Goal: Task Accomplishment & Management: Manage account settings

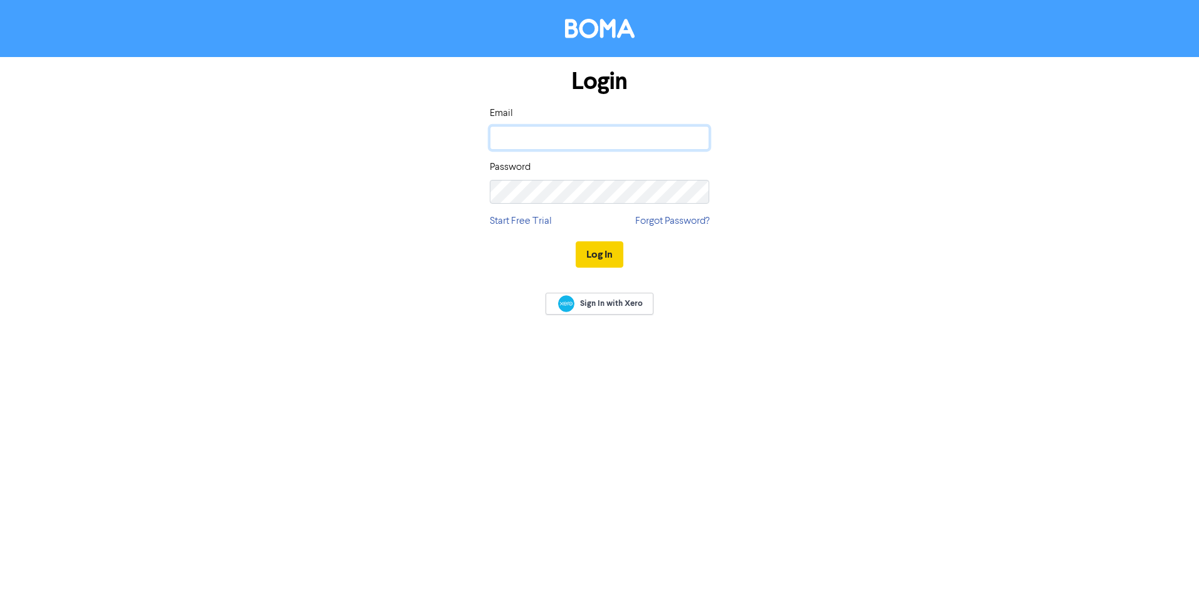
type input "[EMAIL_ADDRESS][DOMAIN_NAME]"
click at [589, 255] on button "Log In" at bounding box center [600, 254] width 48 height 26
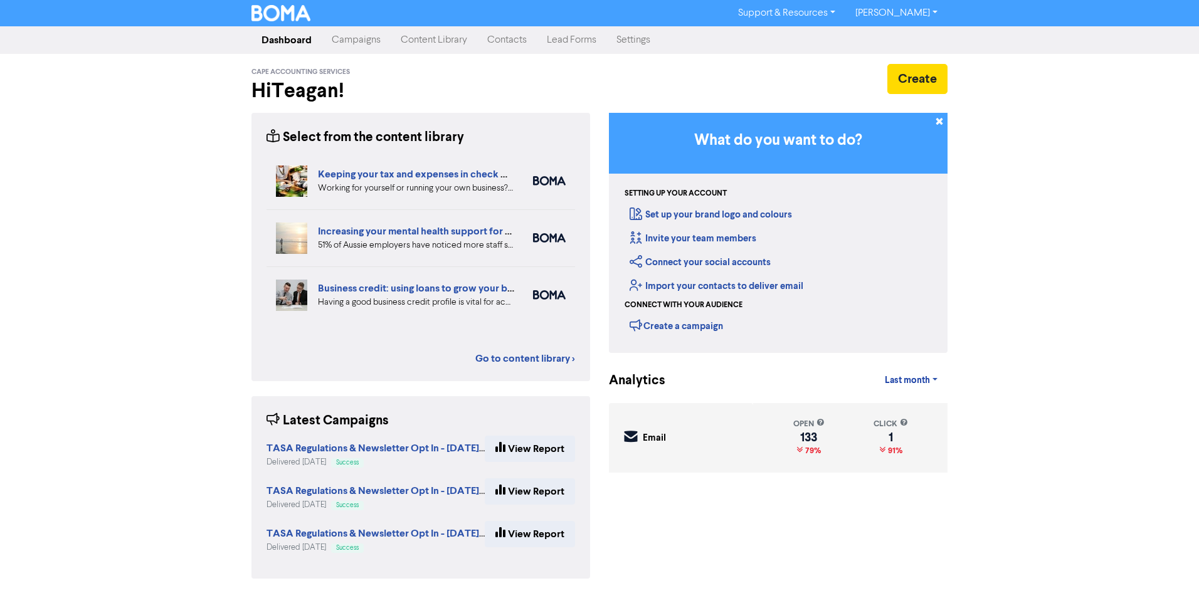
click at [511, 37] on link "Contacts" at bounding box center [507, 40] width 60 height 25
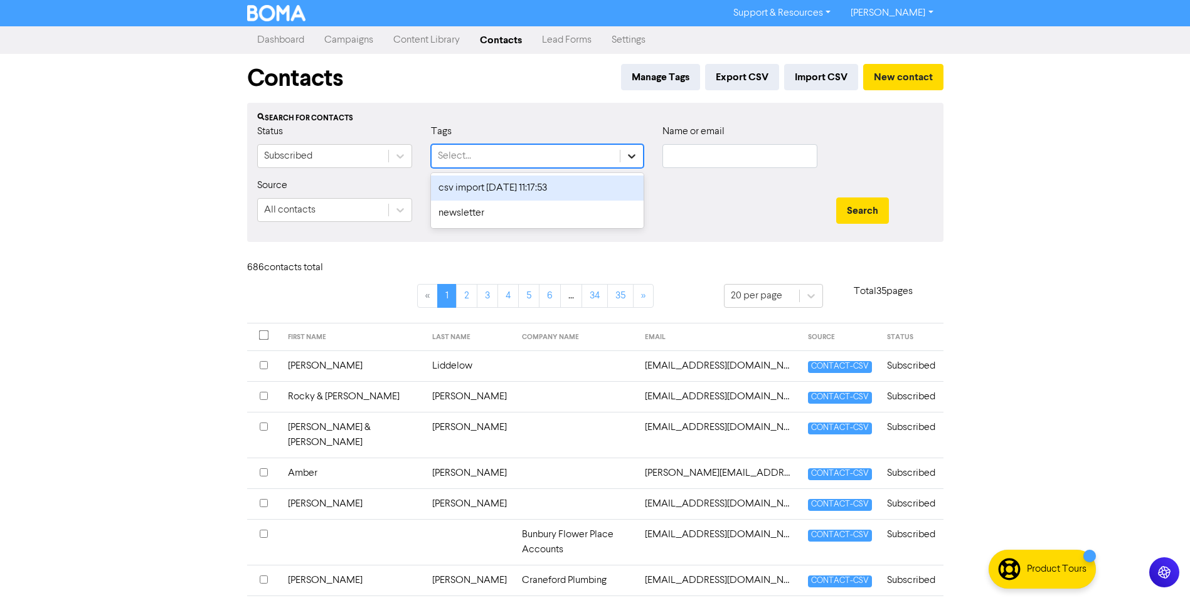
click at [637, 161] on icon at bounding box center [631, 156] width 13 height 13
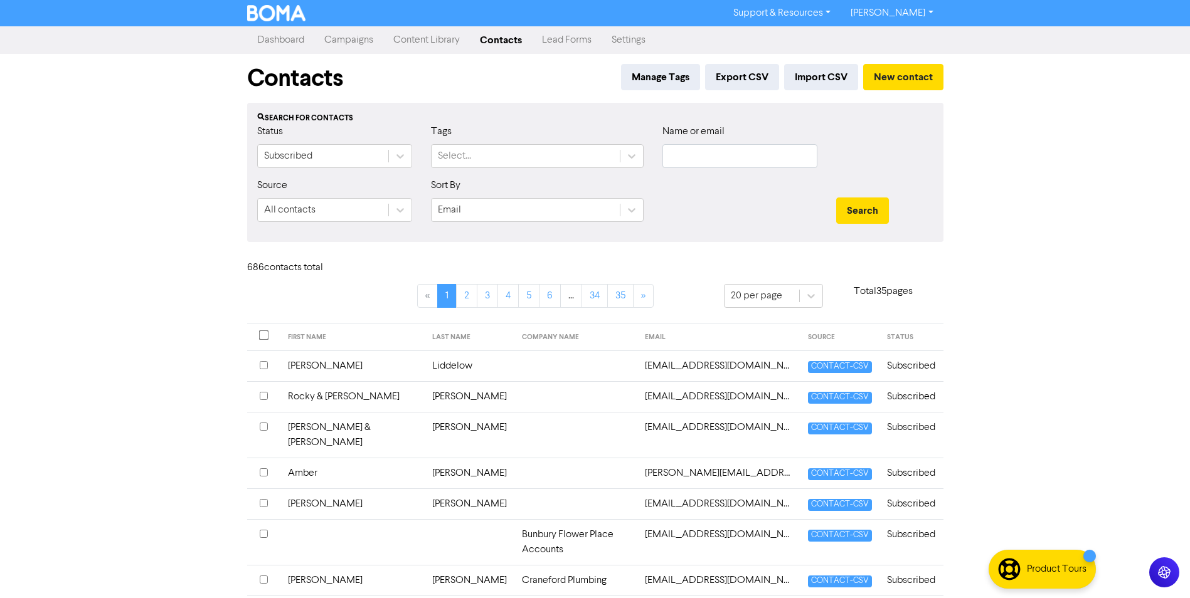
click at [542, 103] on div "Search for contacts Status Subscribed Tags Select... Name or email Source All c…" at bounding box center [595, 172] width 696 height 139
click at [657, 80] on button "Manage Tags" at bounding box center [660, 77] width 79 height 26
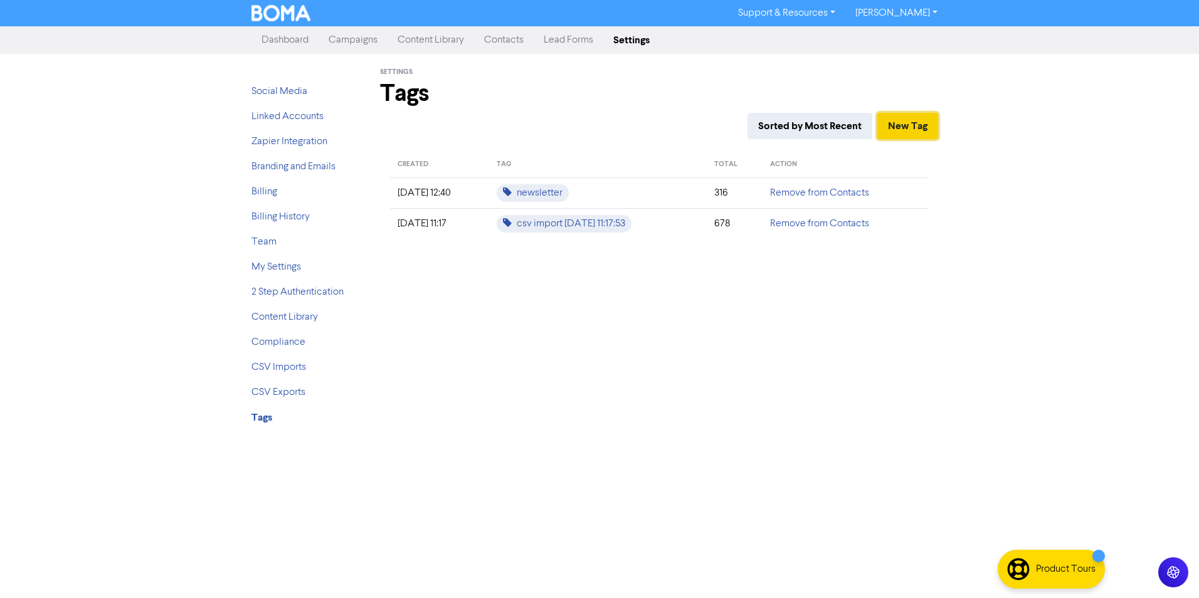
click at [913, 122] on button "New Tag" at bounding box center [907, 126] width 61 height 26
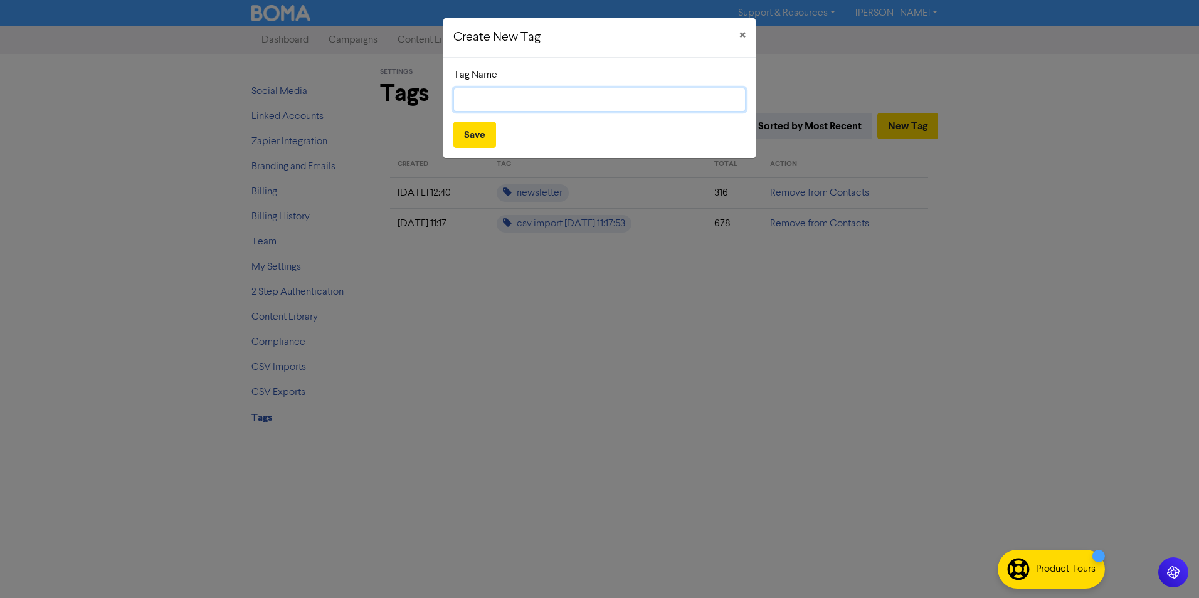
click at [567, 101] on input "text" at bounding box center [599, 100] width 292 height 24
type input "Business Client"
click at [471, 136] on button "Save" at bounding box center [474, 135] width 43 height 26
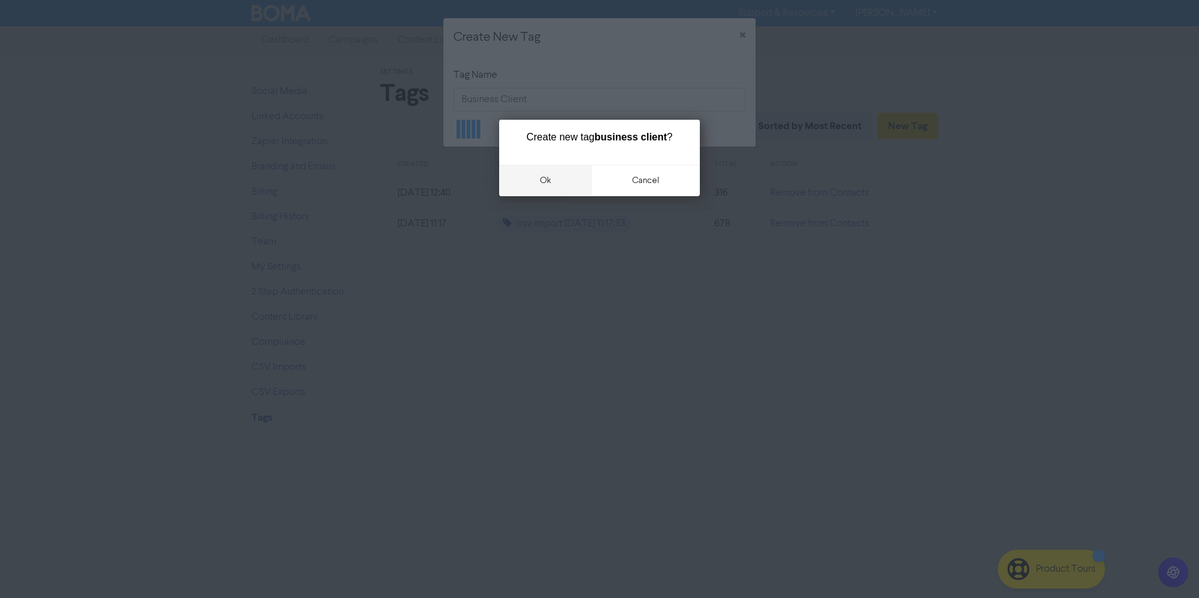
click at [556, 177] on button "ok" at bounding box center [545, 180] width 93 height 31
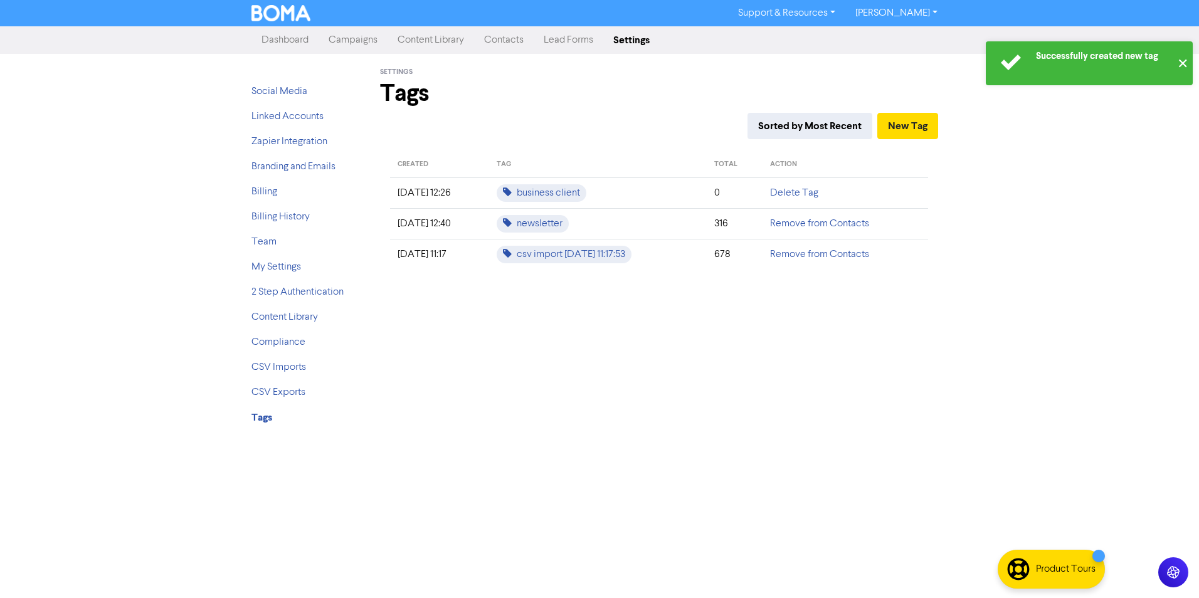
click at [1183, 63] on button "✕" at bounding box center [1182, 63] width 21 height 44
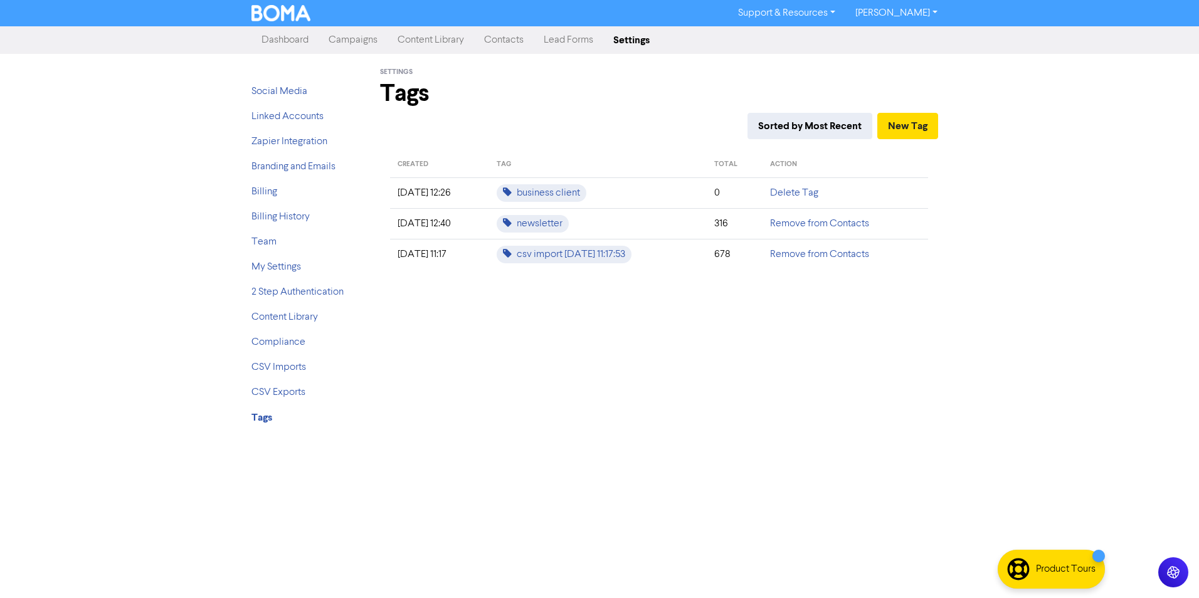
click at [518, 39] on link "Contacts" at bounding box center [504, 40] width 60 height 25
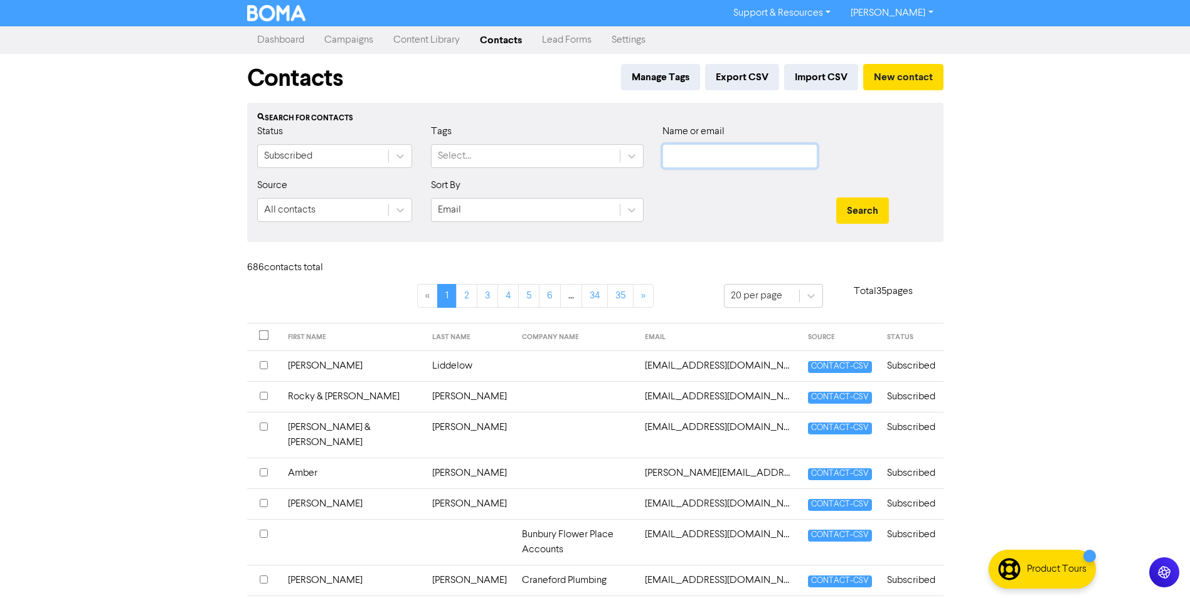
click at [726, 156] on input "text" at bounding box center [739, 156] width 155 height 24
type input "[PERSON_NAME]"
click at [836, 198] on button "Search" at bounding box center [862, 211] width 53 height 26
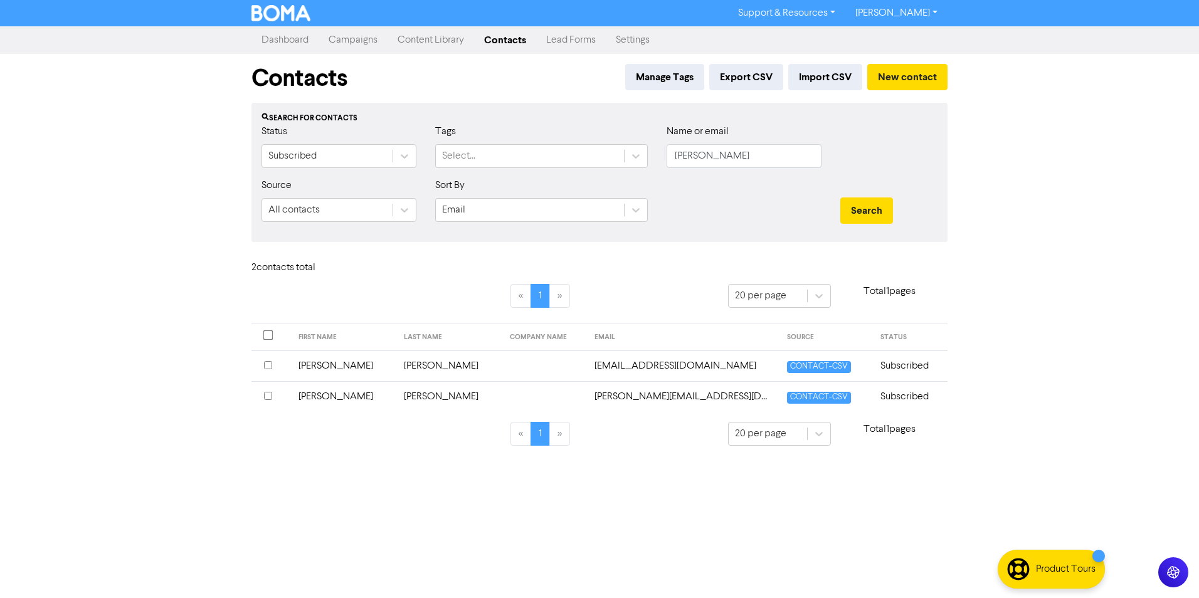
click at [321, 364] on td "[PERSON_NAME]" at bounding box center [344, 366] width 106 height 31
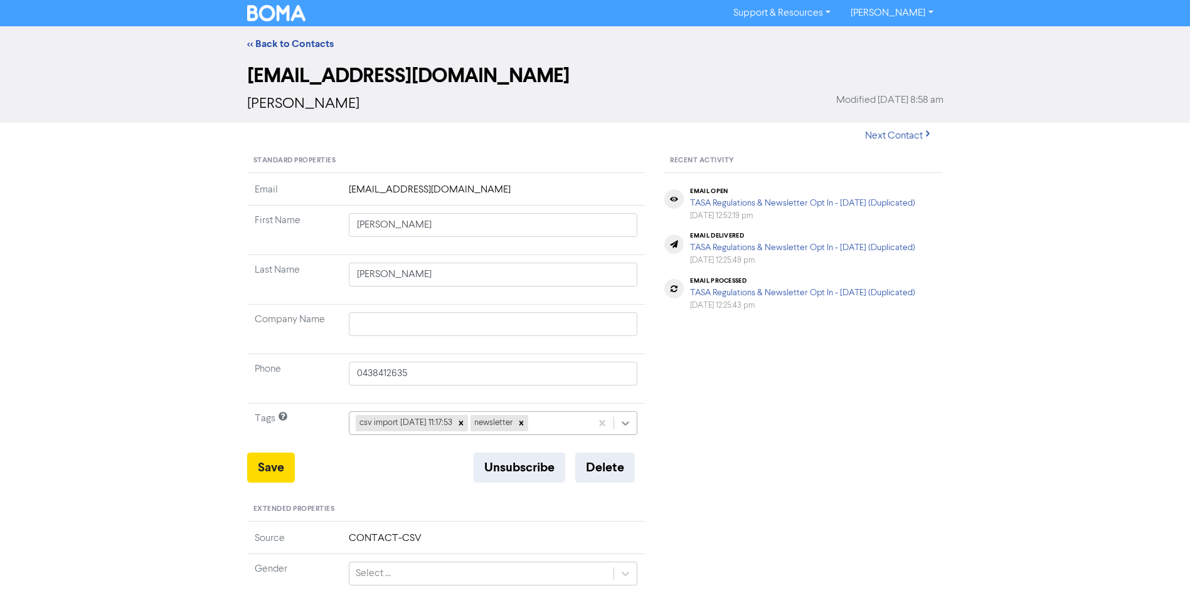
click at [621, 426] on icon at bounding box center [625, 423] width 13 height 13
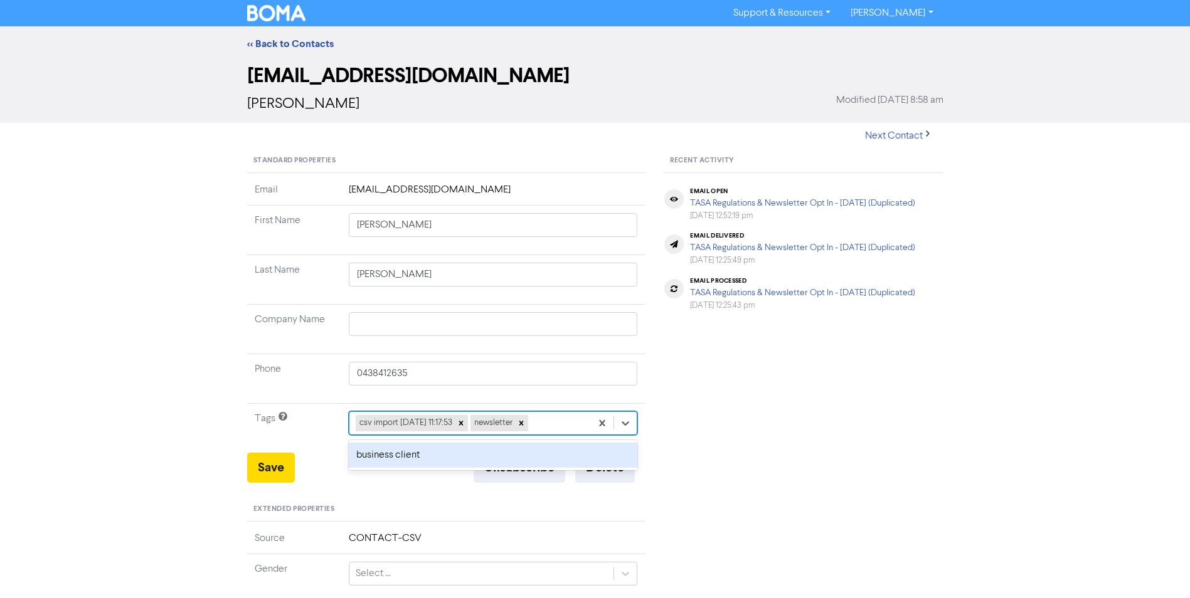
click at [430, 458] on div "business client" at bounding box center [493, 455] width 289 height 25
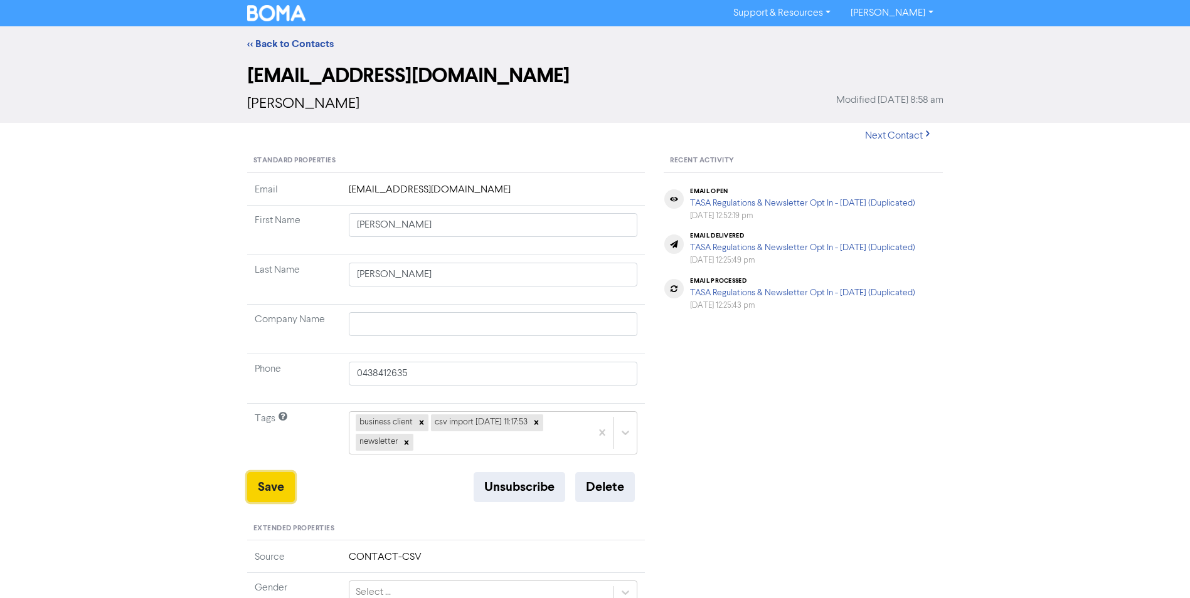
click at [270, 490] on button "Save" at bounding box center [271, 487] width 48 height 30
click at [293, 41] on link "<< Back to Contacts" at bounding box center [290, 44] width 87 height 13
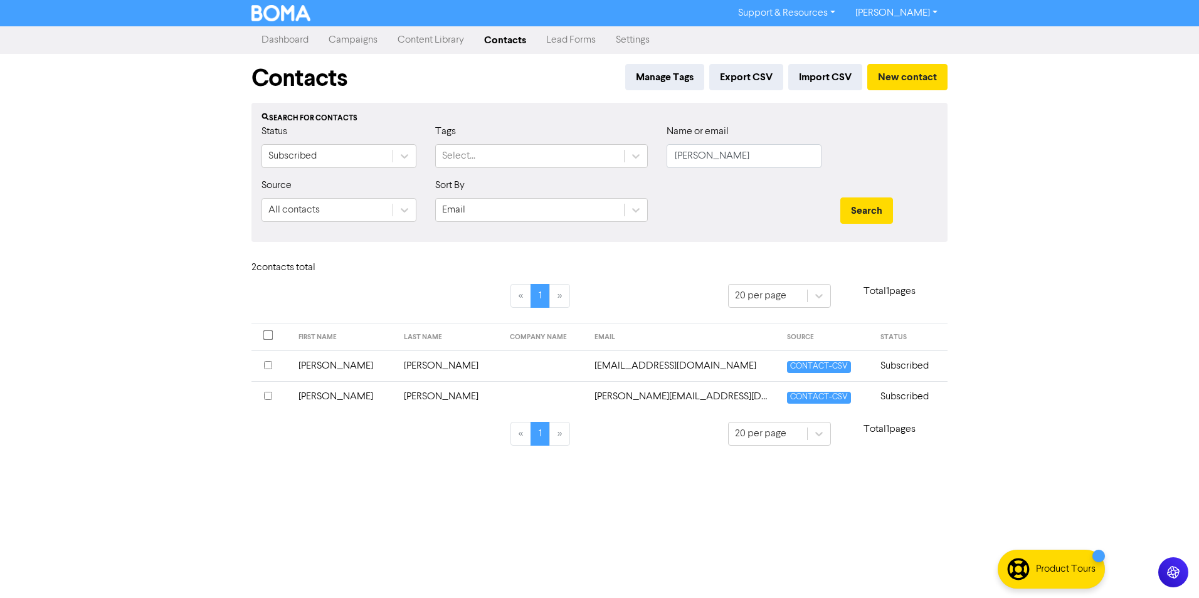
click at [320, 398] on td "[PERSON_NAME]" at bounding box center [344, 396] width 106 height 31
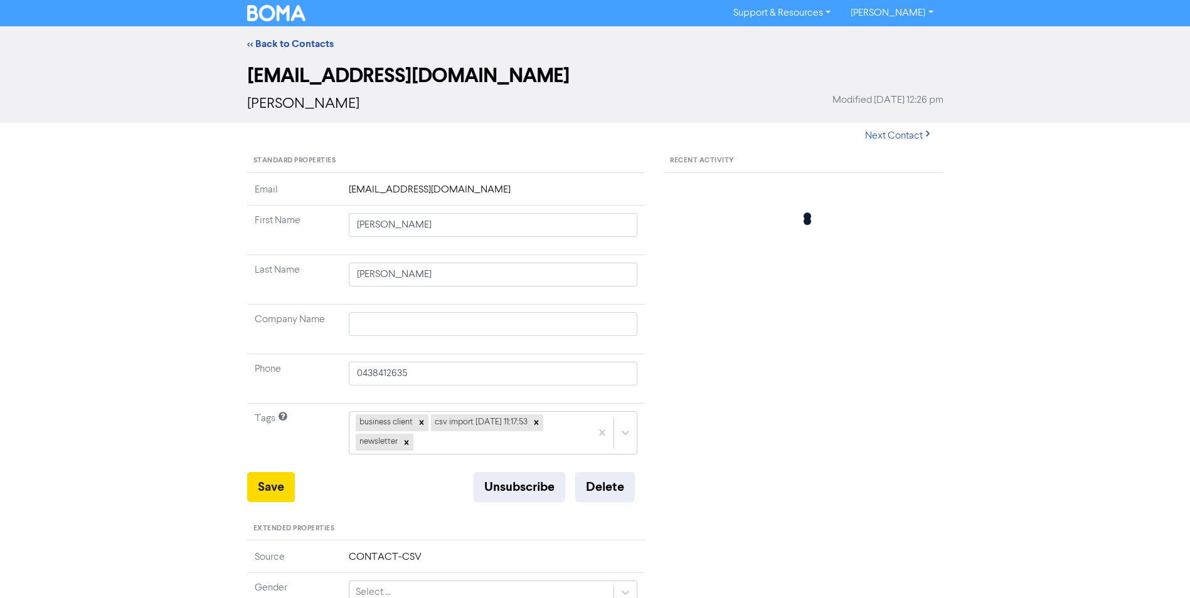
type input "[PERSON_NAME]"
type input "0418941001"
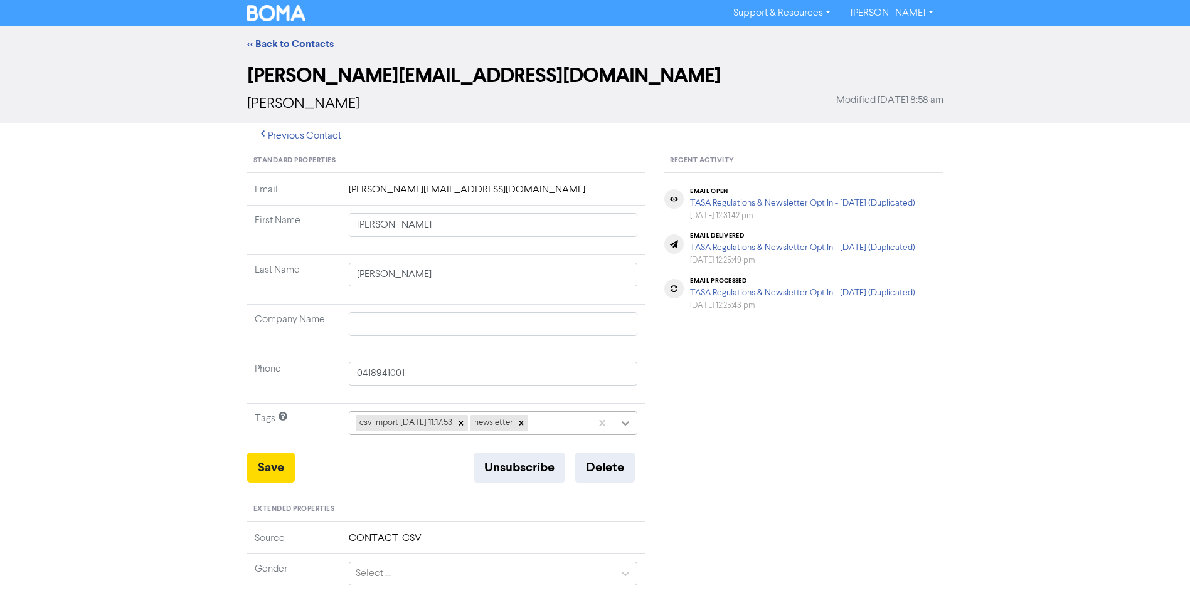
click at [617, 420] on div at bounding box center [625, 423] width 23 height 23
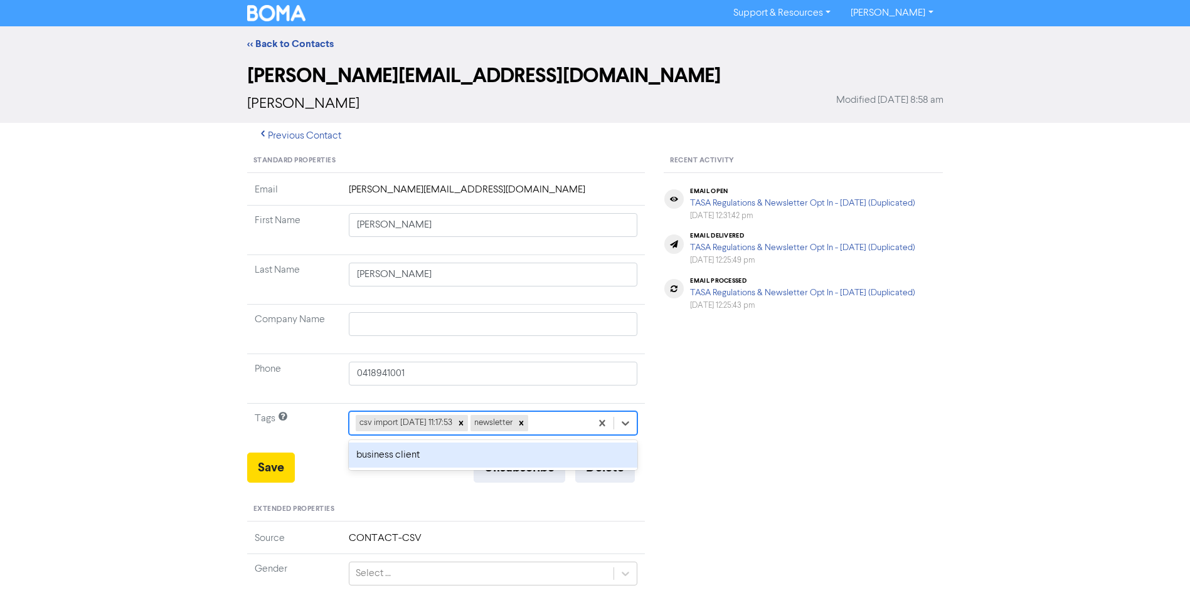
click at [410, 456] on div "business client" at bounding box center [493, 455] width 289 height 25
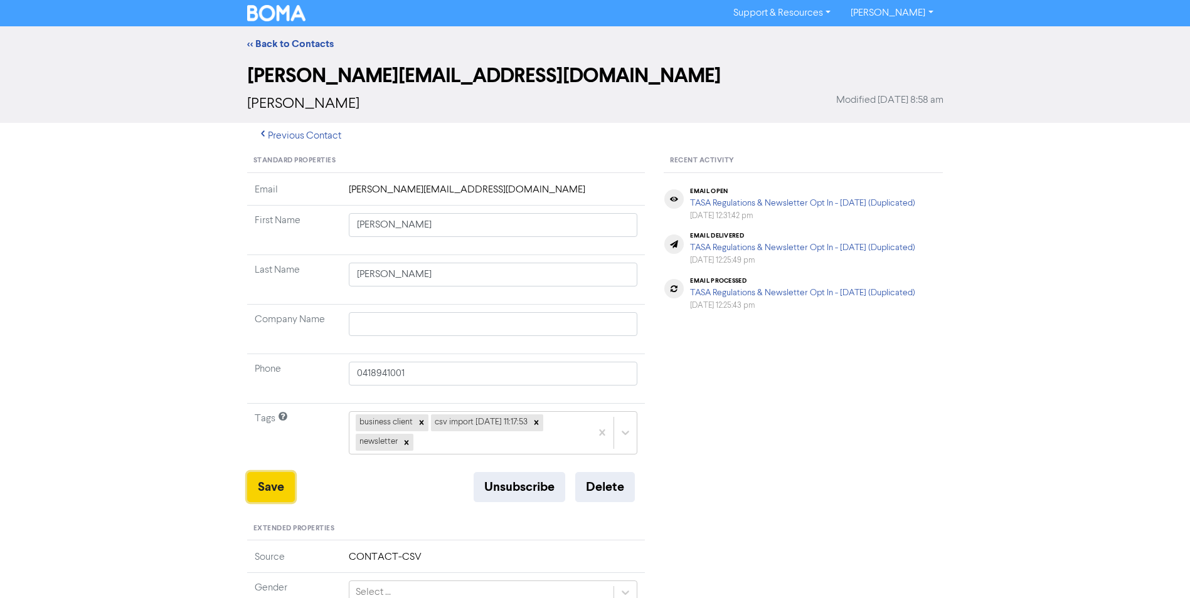
click at [272, 482] on button "Save" at bounding box center [271, 487] width 48 height 30
click at [302, 44] on link "<< Back to Contacts" at bounding box center [290, 44] width 87 height 13
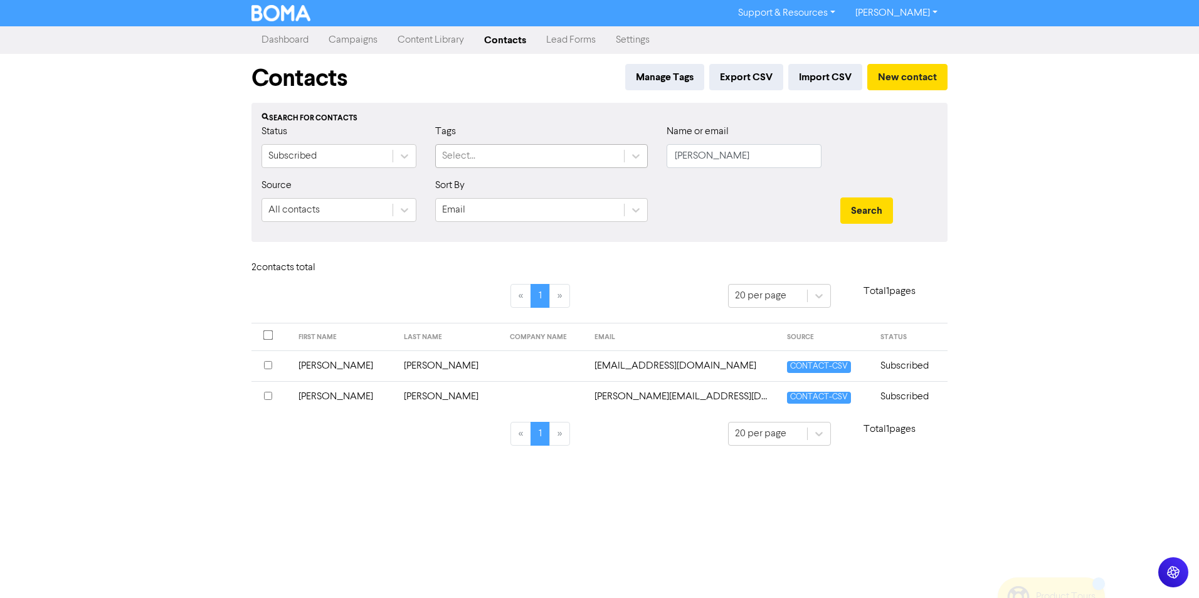
click at [560, 152] on div "Select..." at bounding box center [530, 156] width 188 height 23
type input "[PERSON_NAME]"
click at [840, 198] on button "Search" at bounding box center [866, 211] width 53 height 26
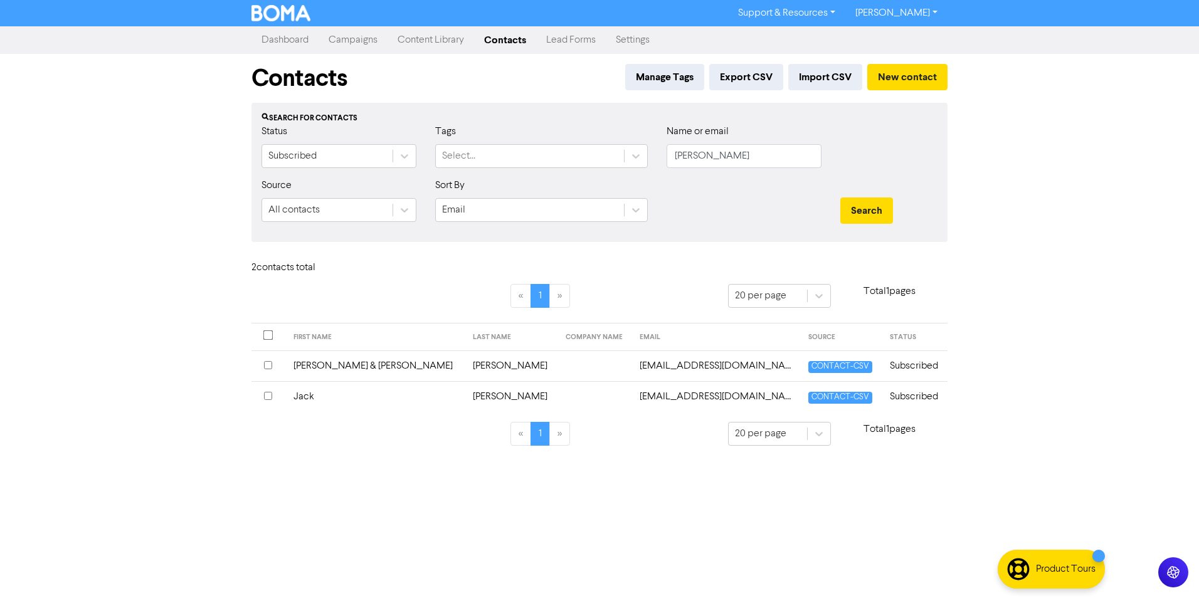
click at [344, 367] on td "[PERSON_NAME] & [PERSON_NAME]" at bounding box center [376, 366] width 180 height 31
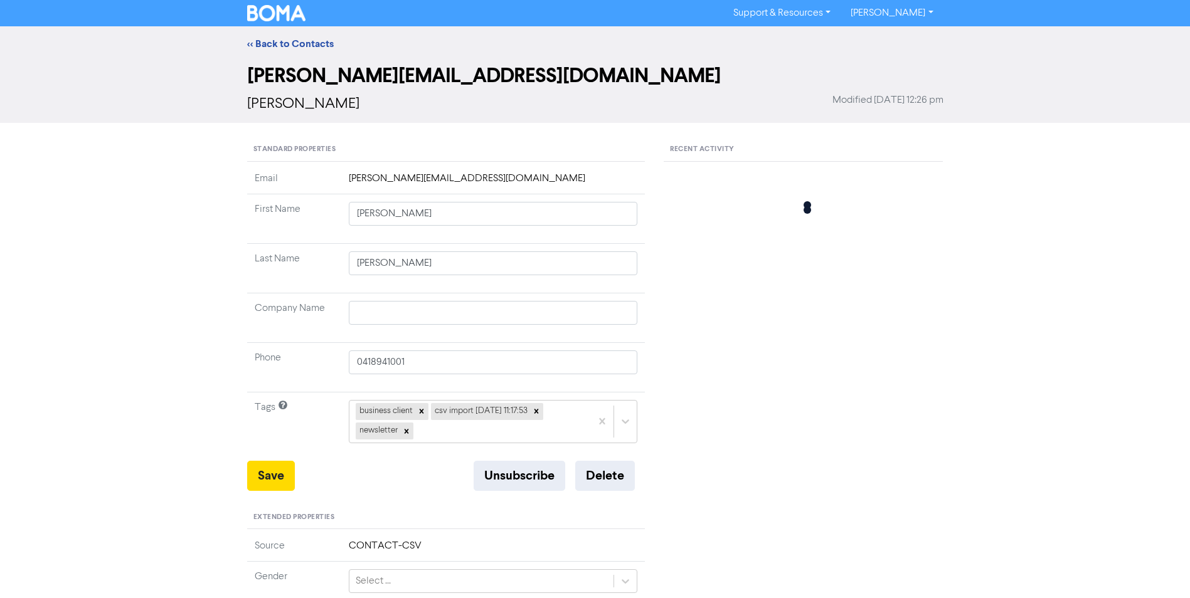
type input "[PERSON_NAME] & [PERSON_NAME]"
type input "[PERSON_NAME]"
type input "0418923811"
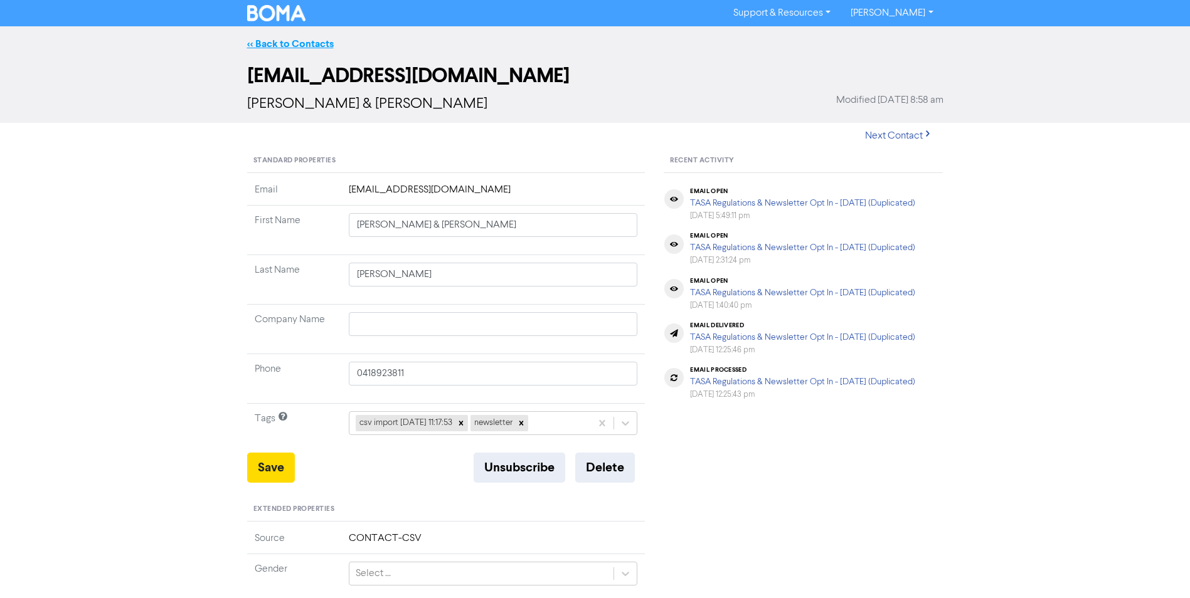
click at [304, 47] on link "<< Back to Contacts" at bounding box center [290, 44] width 87 height 13
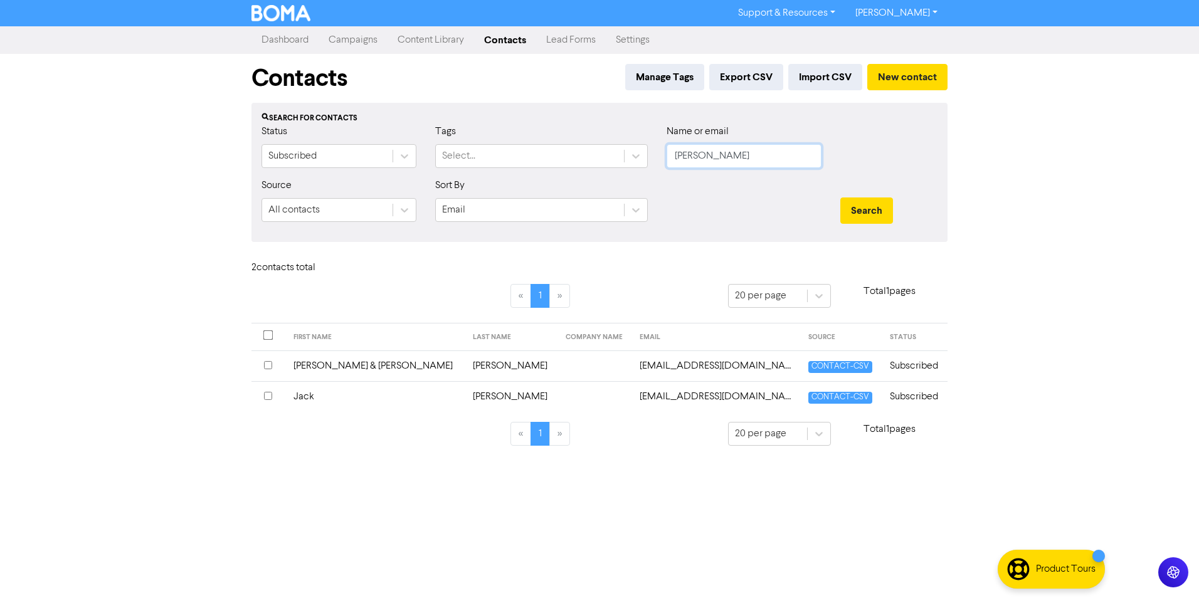
drag, startPoint x: 731, startPoint y: 162, endPoint x: 512, endPoint y: 138, distance: 220.2
click at [543, 151] on div "Status Subscribed Tags Select... Name or email [PERSON_NAME]" at bounding box center [599, 151] width 695 height 54
type input "[PERSON_NAME]"
click at [840, 198] on button "Search" at bounding box center [866, 211] width 53 height 26
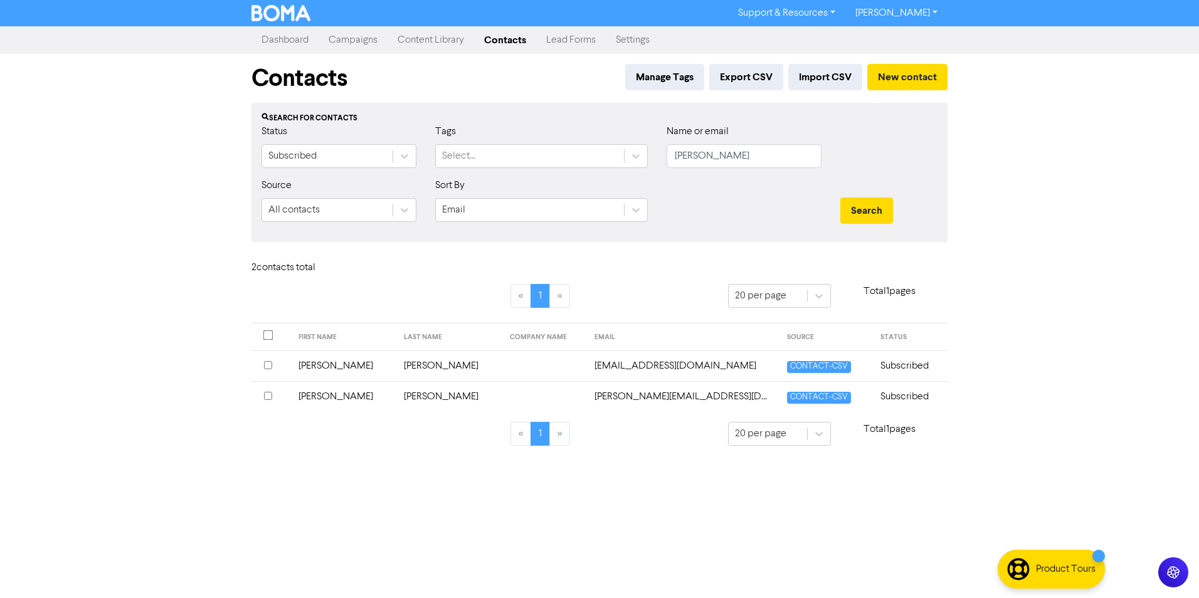
click at [338, 396] on td "[PERSON_NAME]" at bounding box center [344, 396] width 106 height 31
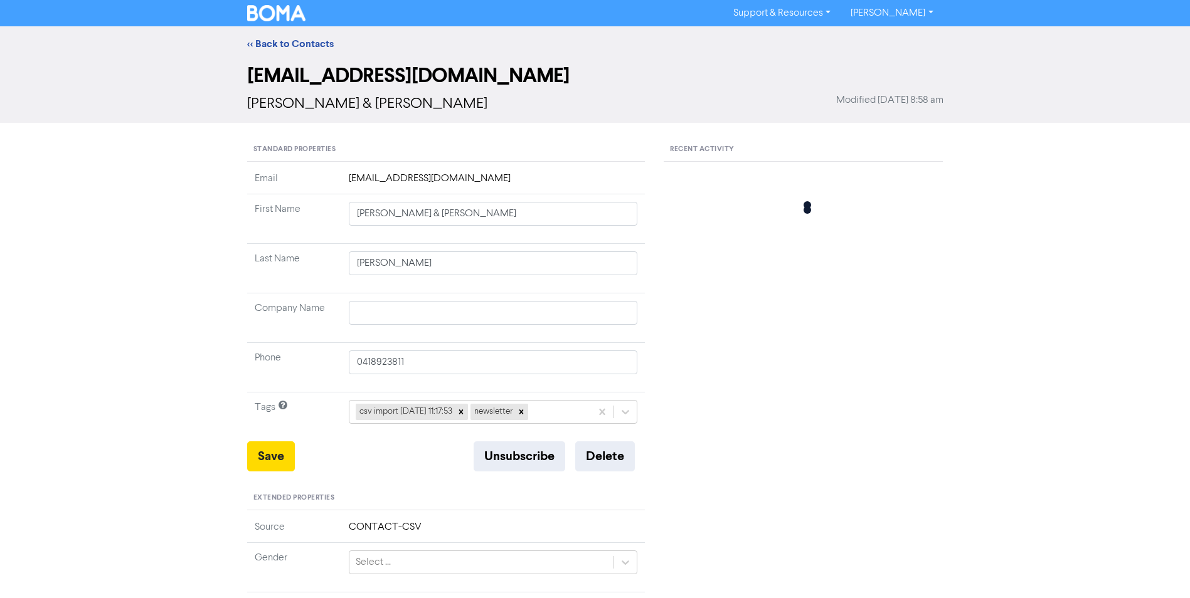
type input "[PERSON_NAME]"
type input "0418941001"
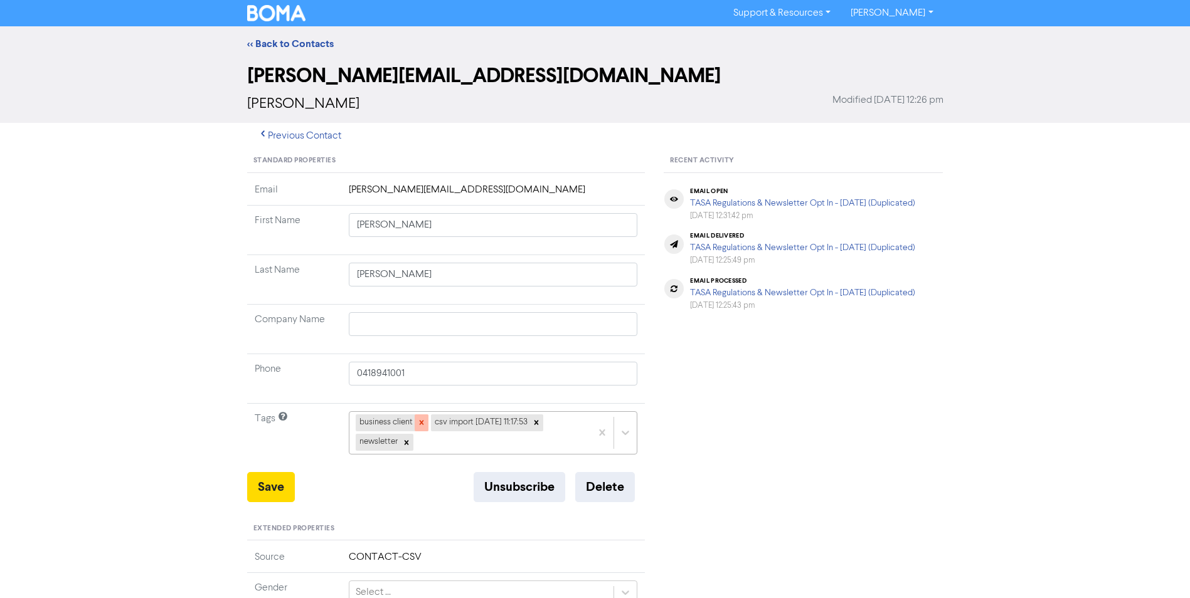
click at [424, 425] on icon at bounding box center [421, 422] width 9 height 9
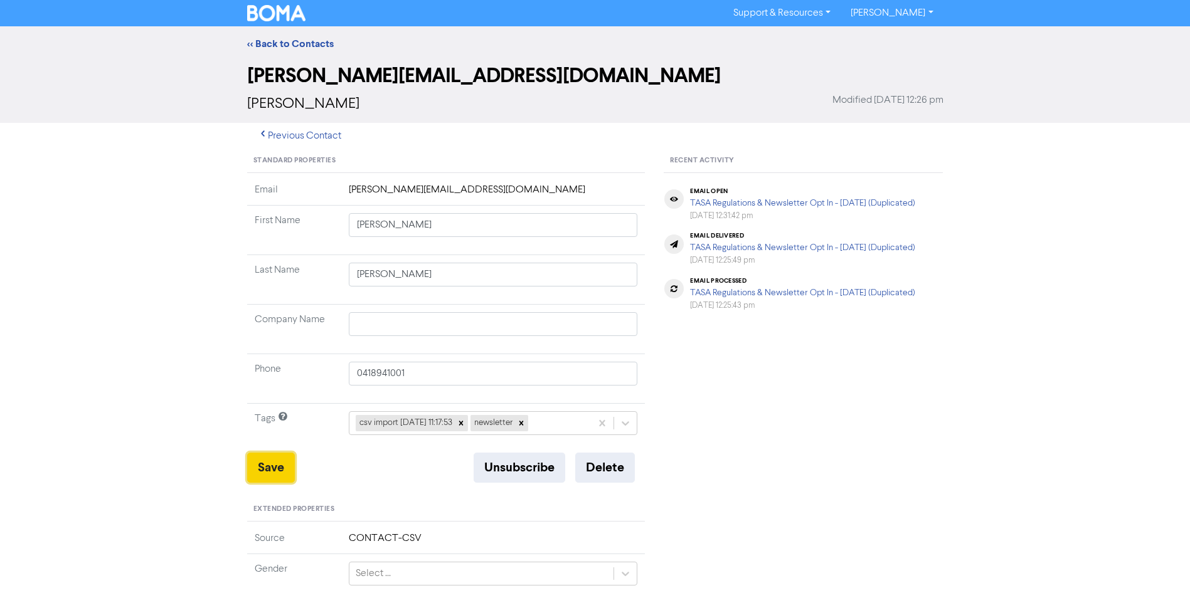
click at [277, 468] on button "Save" at bounding box center [271, 468] width 48 height 30
click at [301, 41] on link "<< Back to Contacts" at bounding box center [290, 44] width 87 height 13
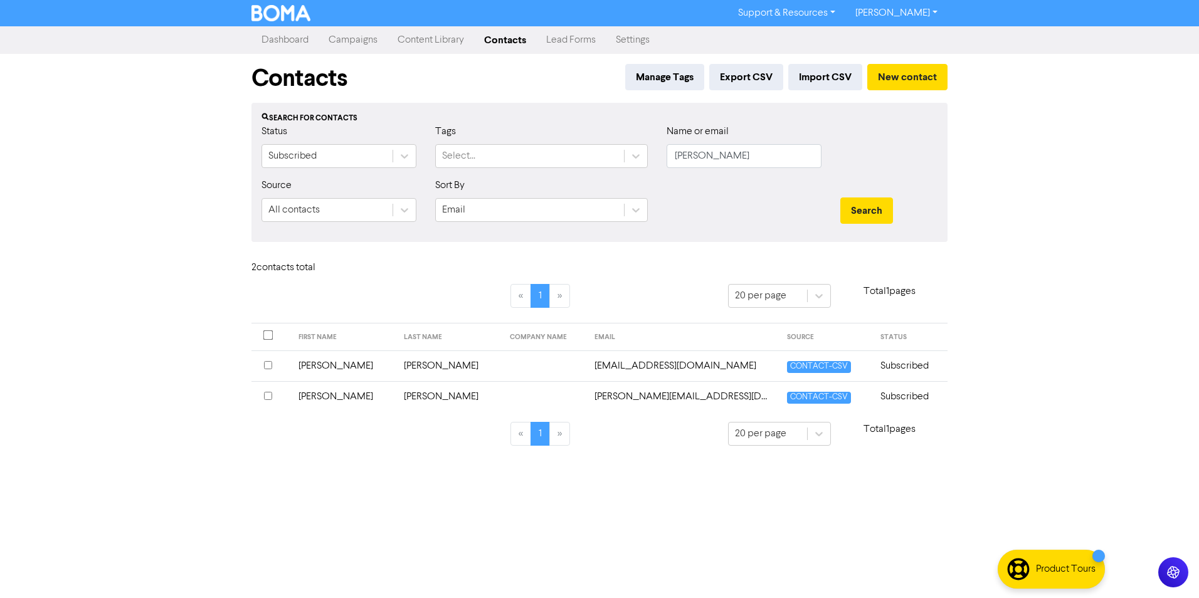
click at [321, 394] on td "[PERSON_NAME]" at bounding box center [344, 396] width 106 height 31
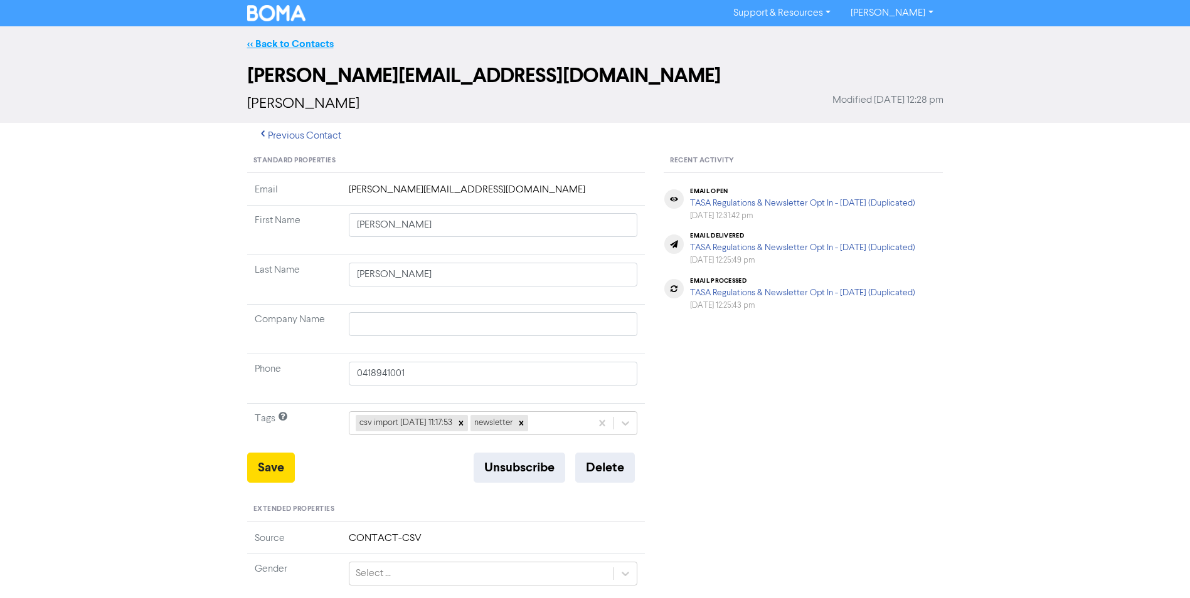
click at [300, 40] on link "<< Back to Contacts" at bounding box center [290, 44] width 87 height 13
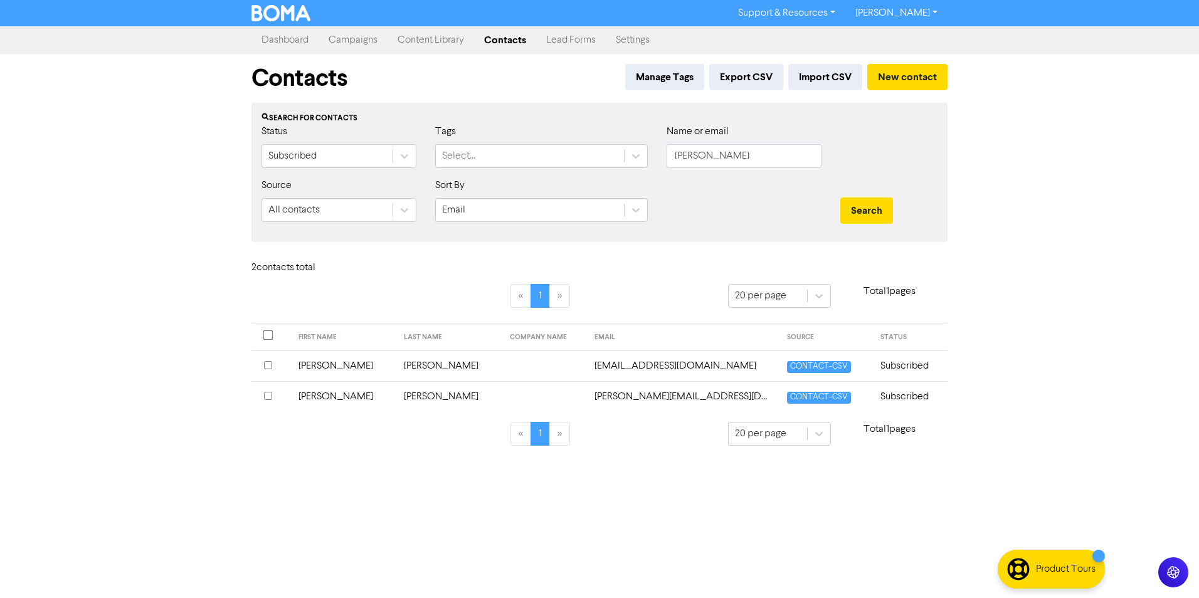
click at [319, 369] on td "[PERSON_NAME]" at bounding box center [344, 366] width 106 height 31
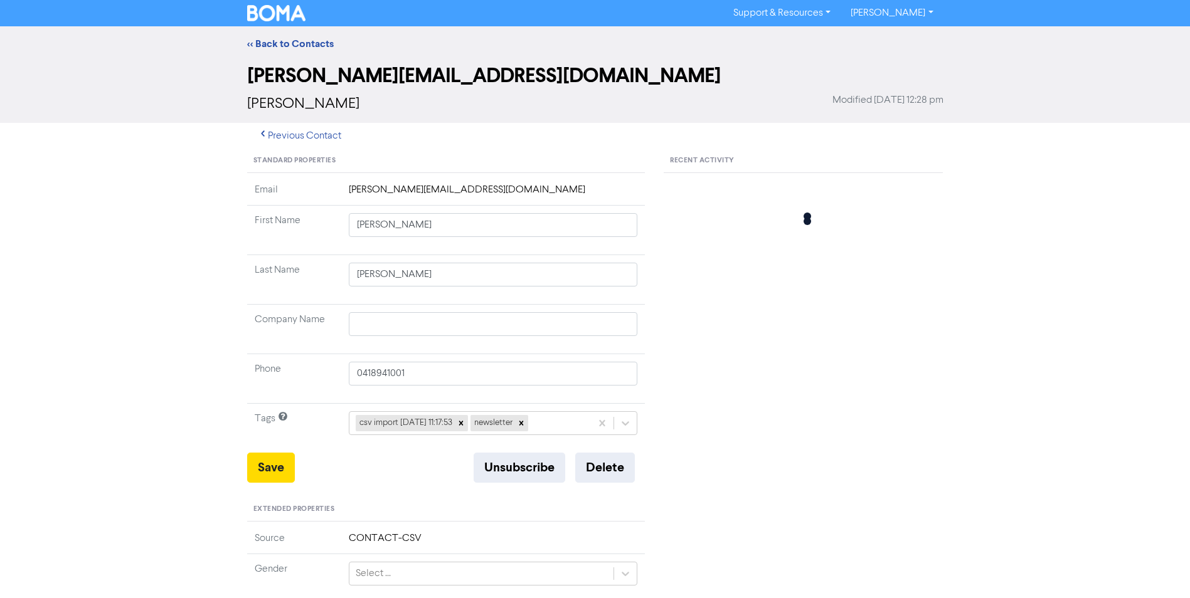
type input "[PERSON_NAME]"
type input "0438412635"
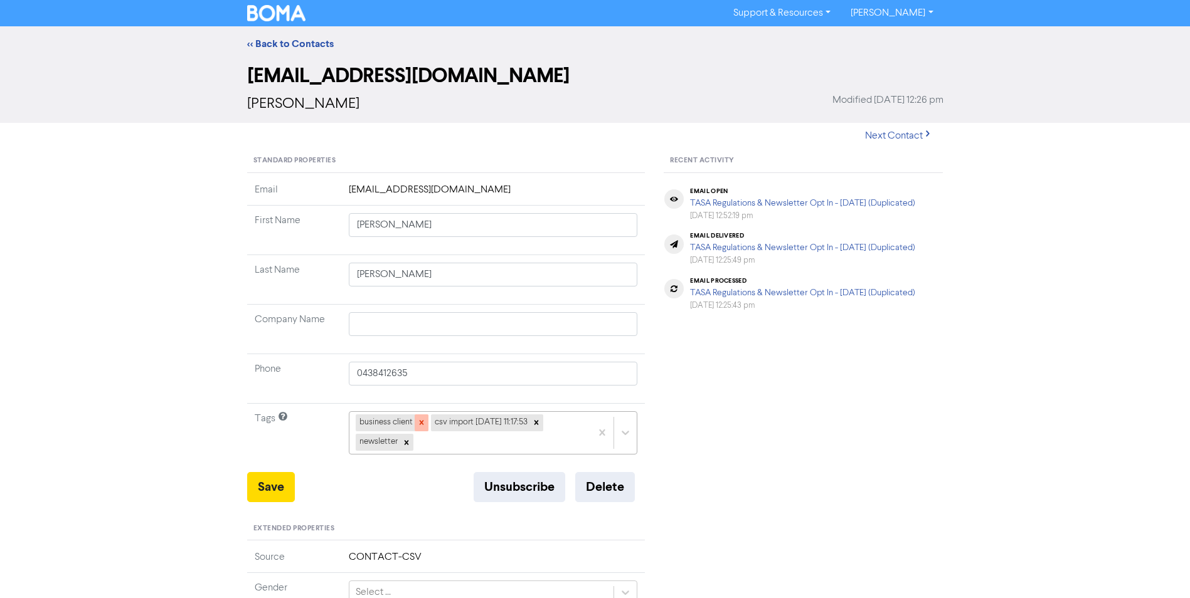
click at [424, 421] on icon at bounding box center [421, 422] width 9 height 9
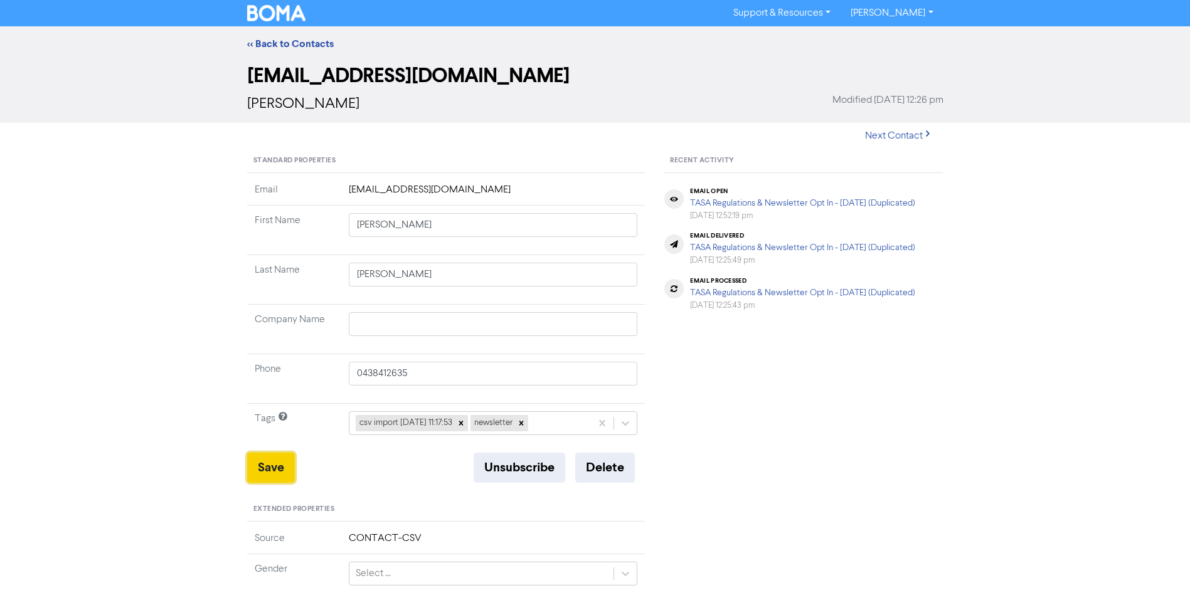
click at [278, 473] on button "Save" at bounding box center [271, 468] width 48 height 30
click at [290, 40] on link "<< Back to Contacts" at bounding box center [290, 44] width 87 height 13
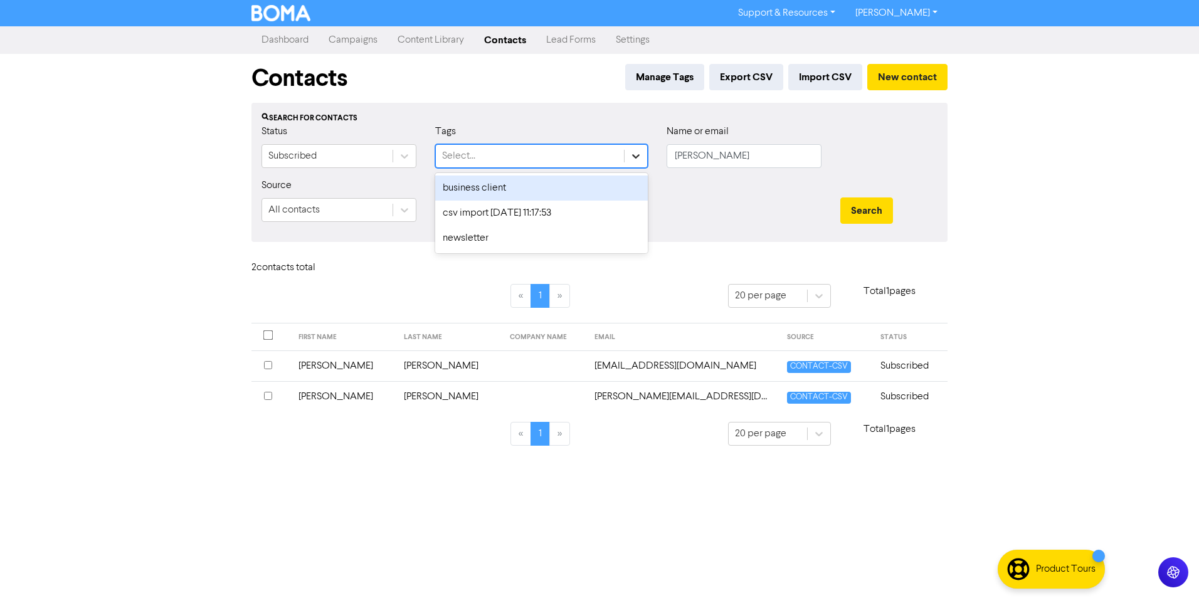
click at [635, 161] on icon at bounding box center [636, 156] width 13 height 13
click at [537, 193] on div "business client" at bounding box center [541, 188] width 213 height 25
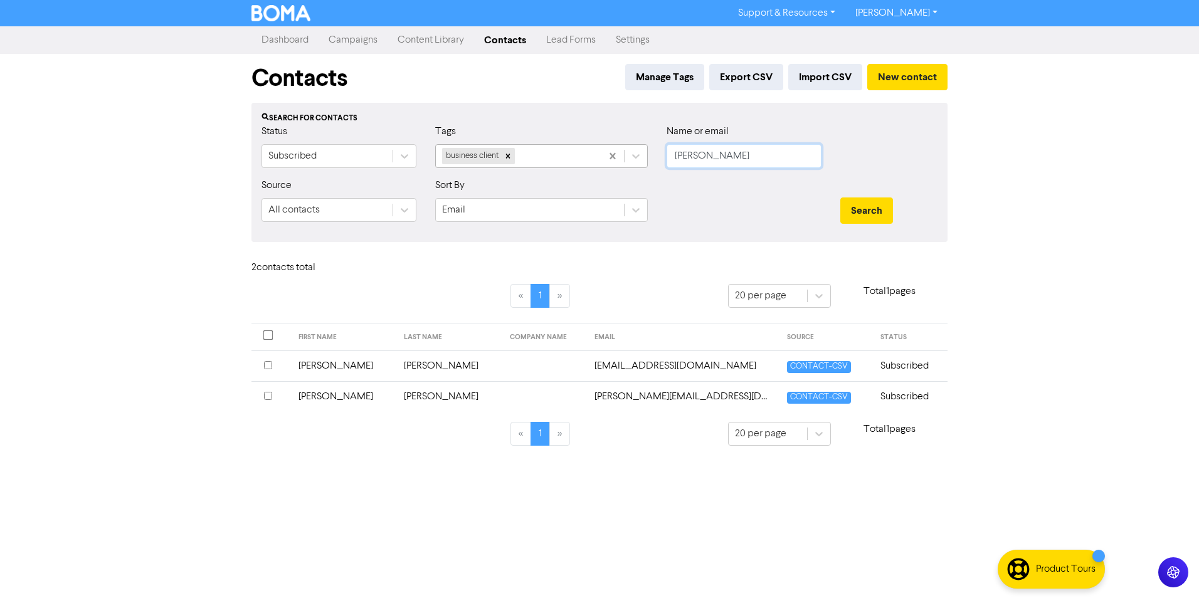
drag, startPoint x: 717, startPoint y: 162, endPoint x: 620, endPoint y: 164, distance: 97.8
click at [620, 164] on div "Status Subscribed Tags business client Name or email [PERSON_NAME]" at bounding box center [599, 151] width 695 height 54
click at [859, 209] on button "Search" at bounding box center [866, 211] width 53 height 26
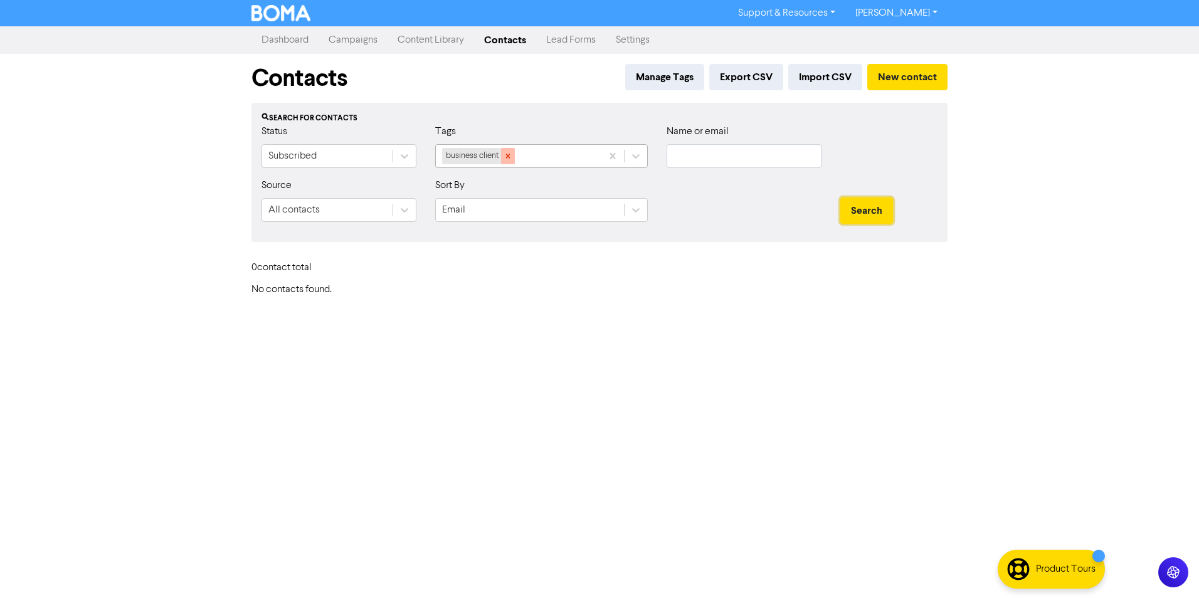
click at [508, 156] on icon at bounding box center [508, 156] width 9 height 9
click at [667, 76] on button "Manage Tags" at bounding box center [664, 77] width 79 height 26
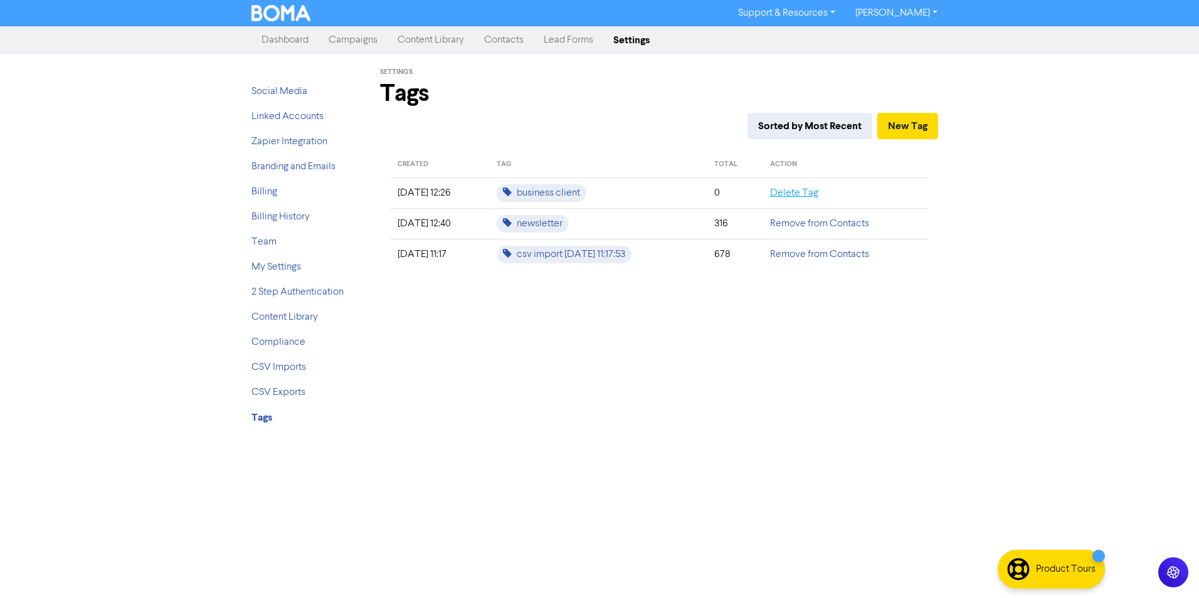
click at [803, 190] on link "Delete Tag" at bounding box center [794, 193] width 48 height 10
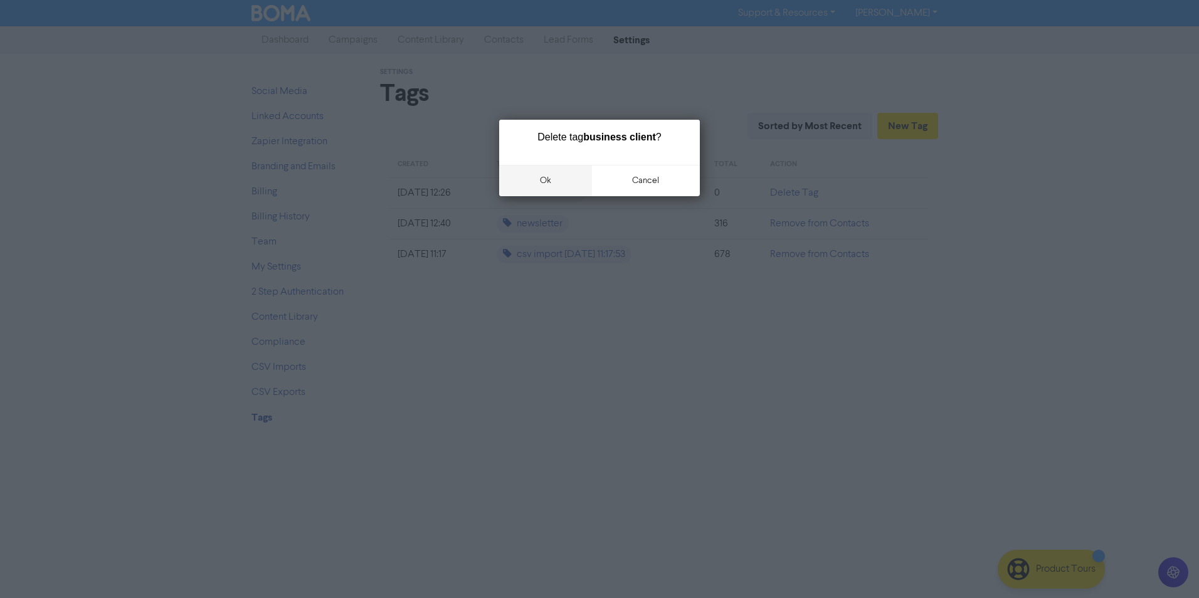
click at [525, 188] on button "ok" at bounding box center [545, 180] width 93 height 31
